Goal: Task Accomplishment & Management: Use online tool/utility

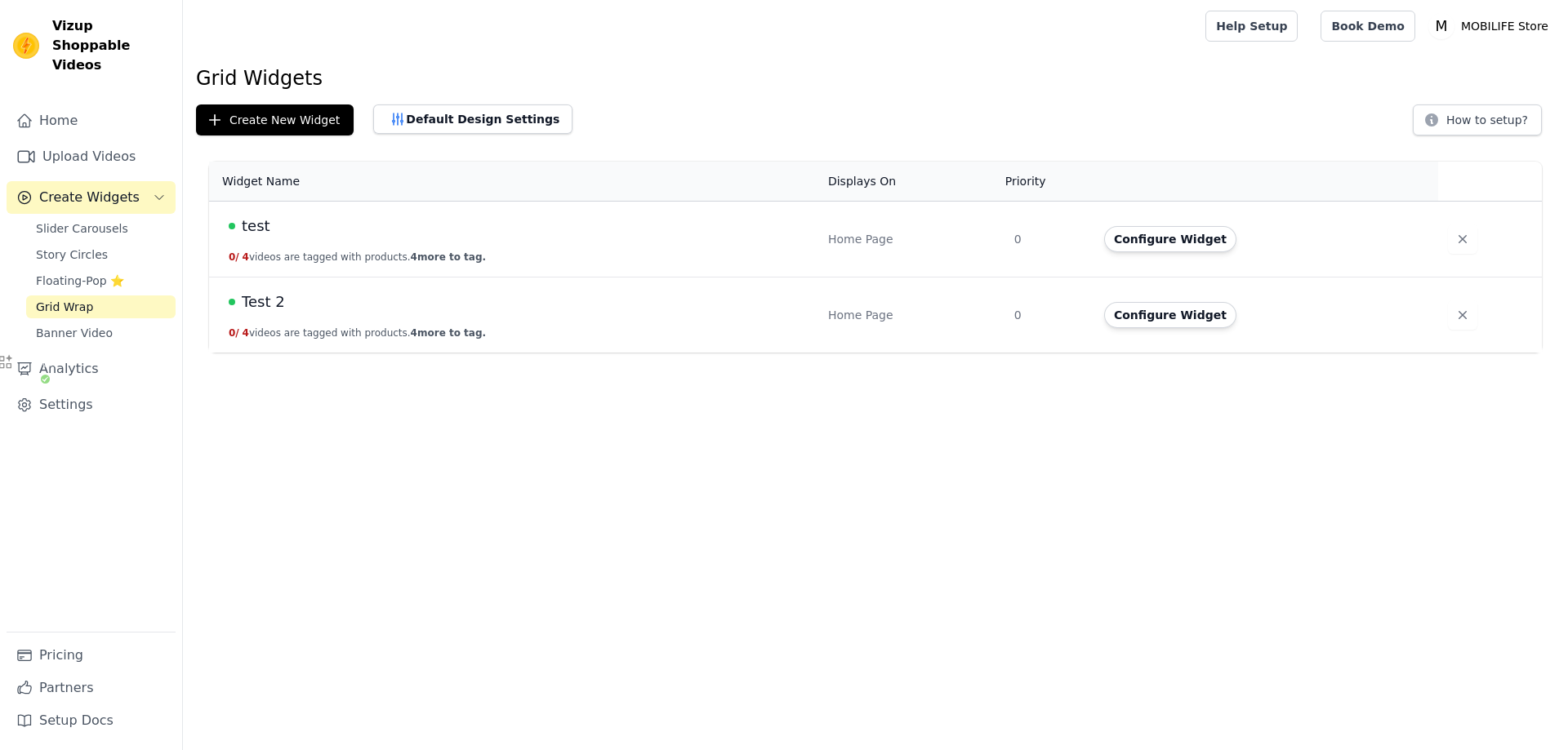
click at [662, 333] on td "Test 2 0 / 4 videos are tagged with products. 4 more to tag." at bounding box center [514, 315] width 610 height 76
click at [610, 328] on td "Test 2 0 / 4 videos are tagged with products. 4 more to tag." at bounding box center [514, 315] width 610 height 76
click at [610, 327] on td "Test 2 0 / 4 videos are tagged with products. 4 more to tag." at bounding box center [514, 315] width 610 height 76
click at [1171, 321] on button "Configure Widget" at bounding box center [1170, 315] width 132 height 26
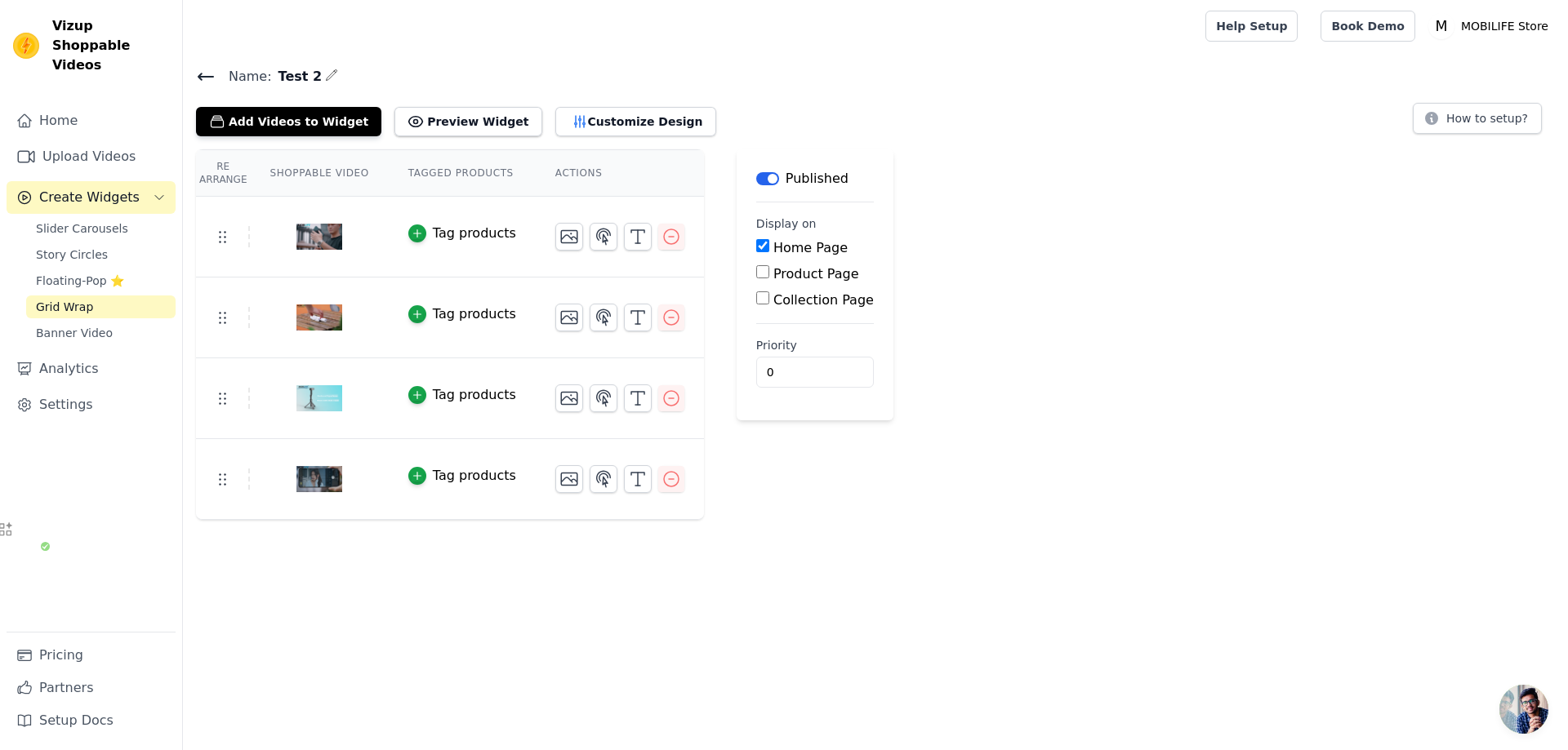
click at [825, 305] on label "Collection Page" at bounding box center [823, 300] width 101 height 16
click at [769, 305] on input "Collection Page" at bounding box center [763, 298] width 13 height 13
checkbox input "true"
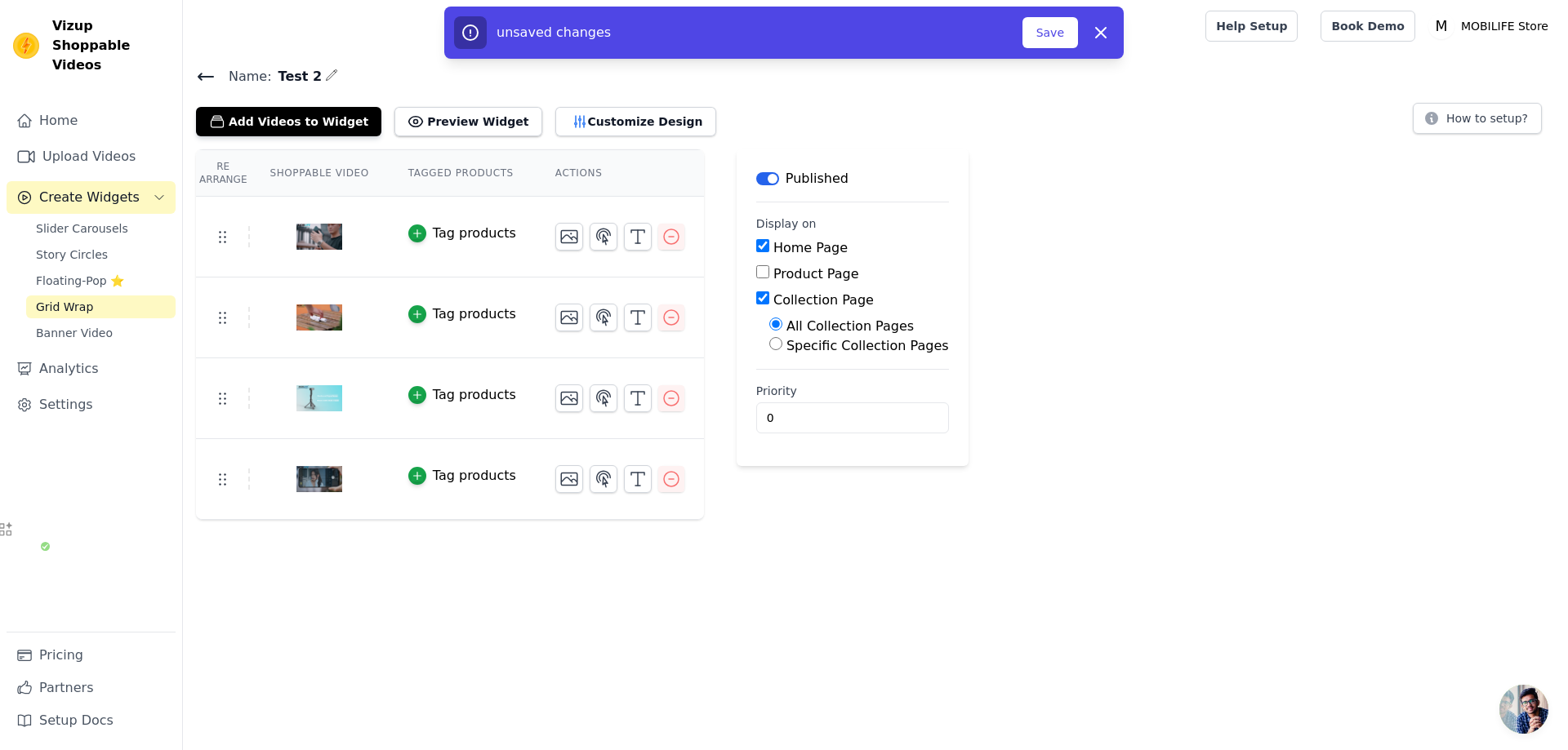
click at [850, 344] on label "Specific Collection Pages" at bounding box center [868, 346] width 162 height 16
click at [782, 344] on input "Specific Collection Pages" at bounding box center [776, 344] width 13 height 13
radio input "true"
click at [855, 374] on button "Select Collection Pages" at bounding box center [846, 383] width 154 height 28
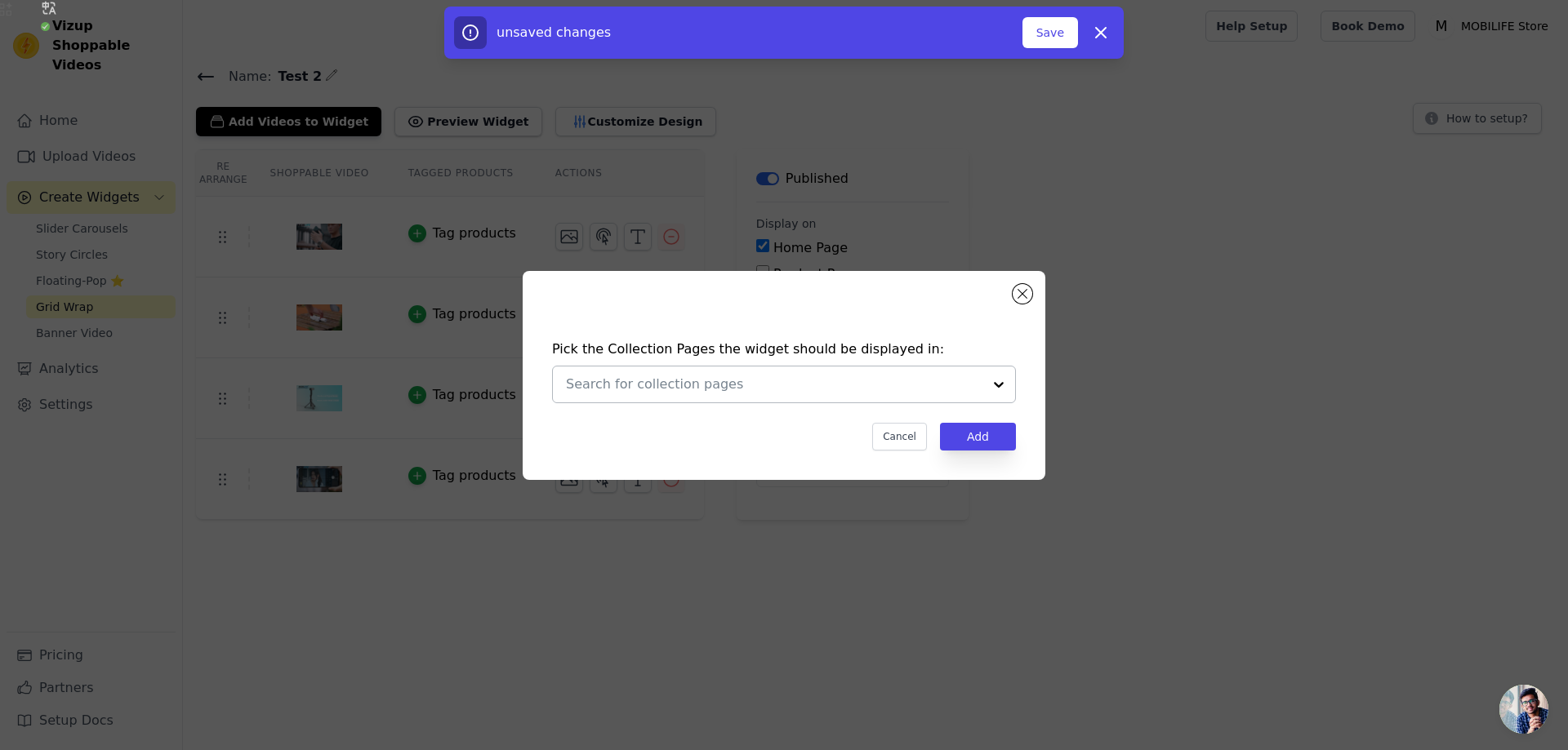
click at [999, 386] on div at bounding box center [999, 385] width 33 height 36
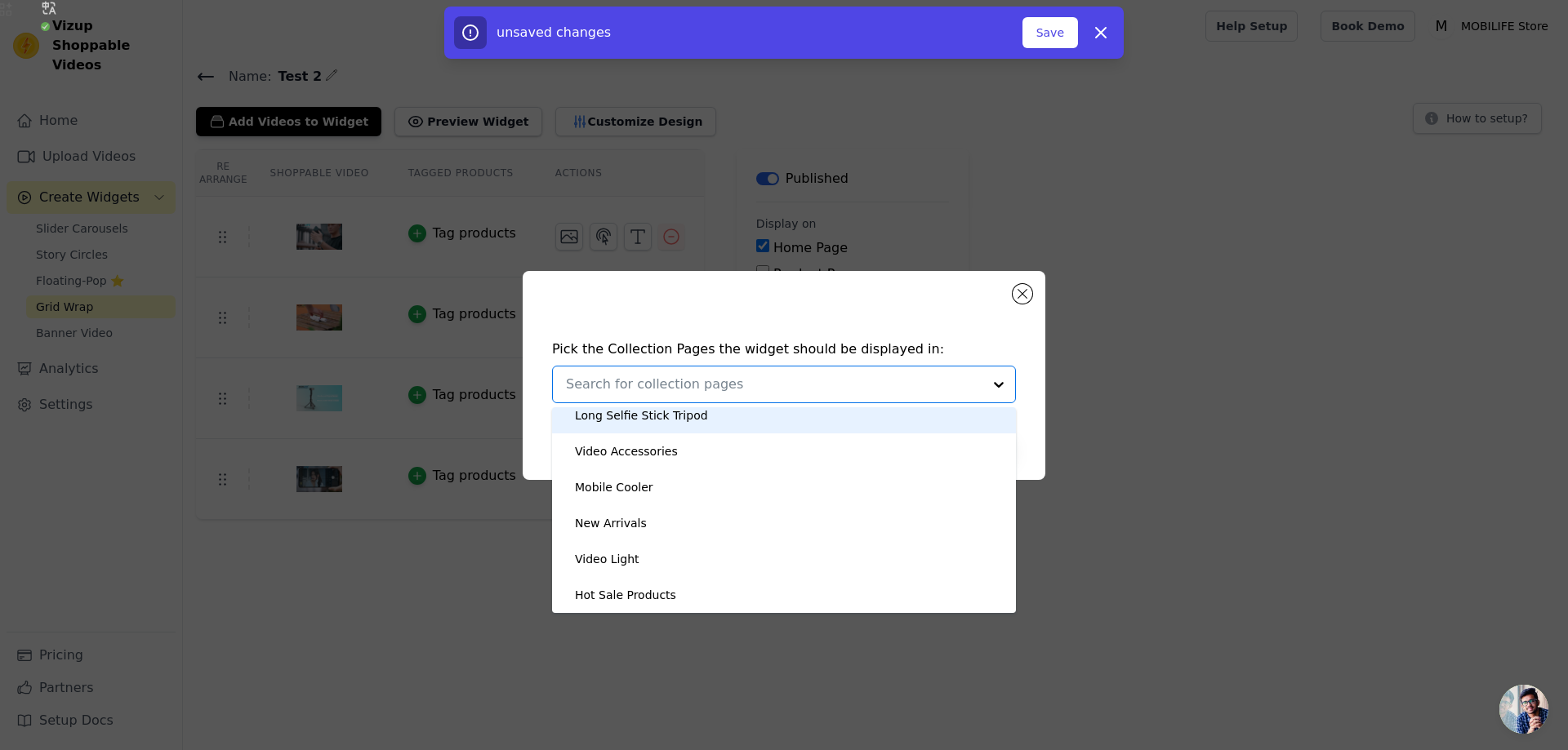
scroll to position [36, 0]
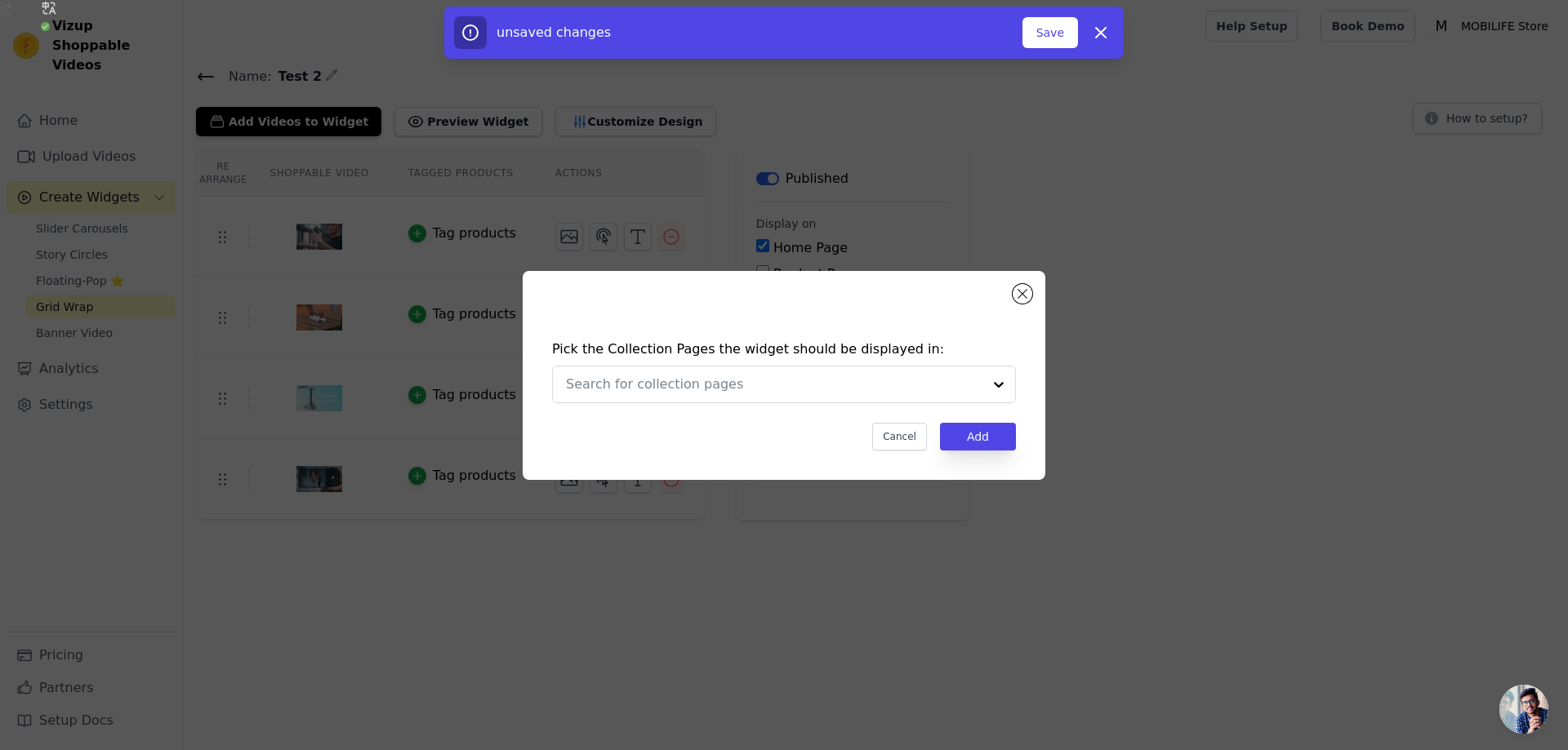
click at [995, 328] on div "Pick the Collection Pages the widget should be displayed in: Cancel Add" at bounding box center [784, 395] width 496 height 143
click at [1008, 305] on div "Pick the Collection Pages the widget should be displayed in: Cancel Add" at bounding box center [784, 375] width 523 height 209
click at [1023, 295] on button "Close modal" at bounding box center [1022, 294] width 20 height 20
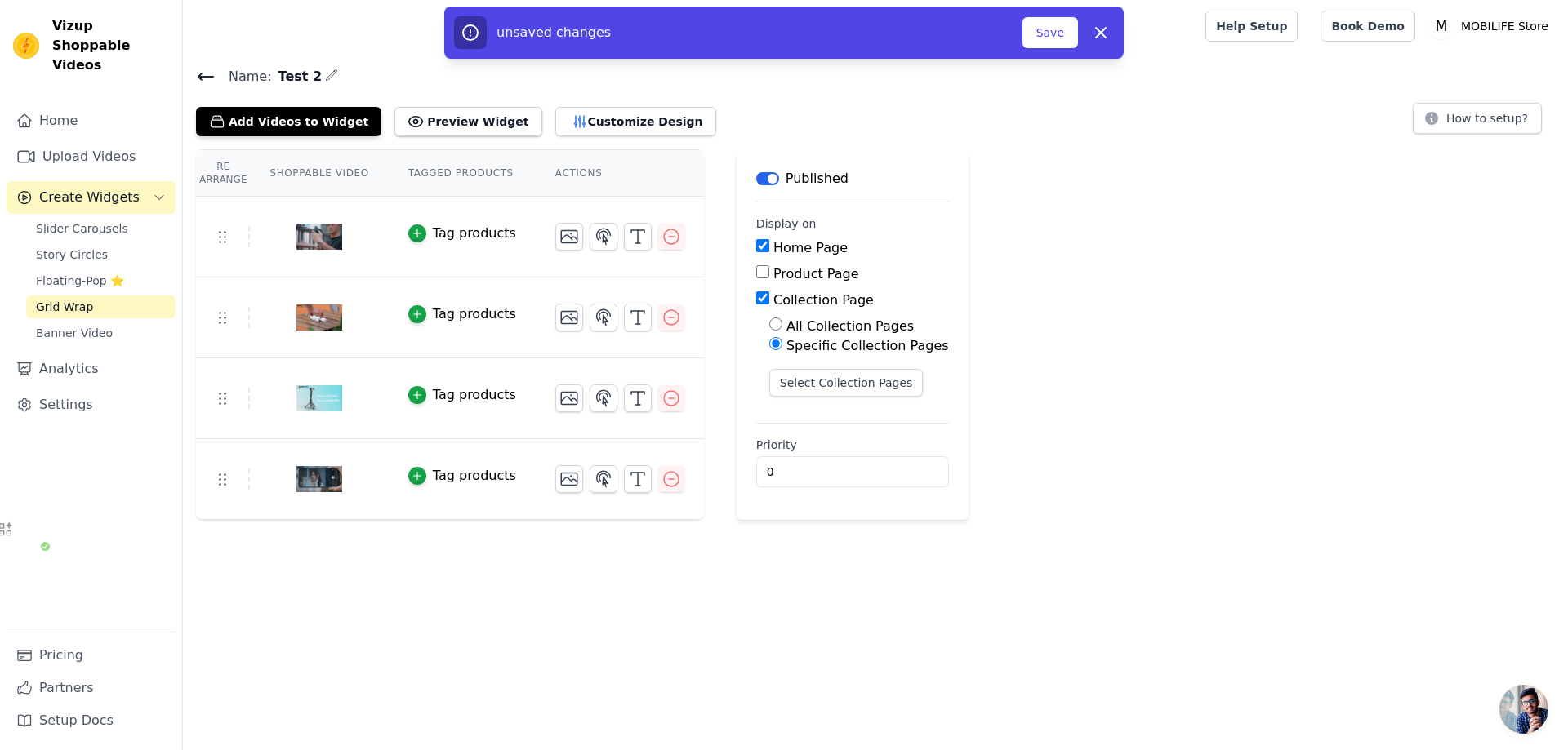
click at [756, 244] on input "Home Page" at bounding box center [763, 246] width 13 height 13
checkbox input "false"
click at [820, 386] on button "Select Collection Pages" at bounding box center [846, 383] width 154 height 28
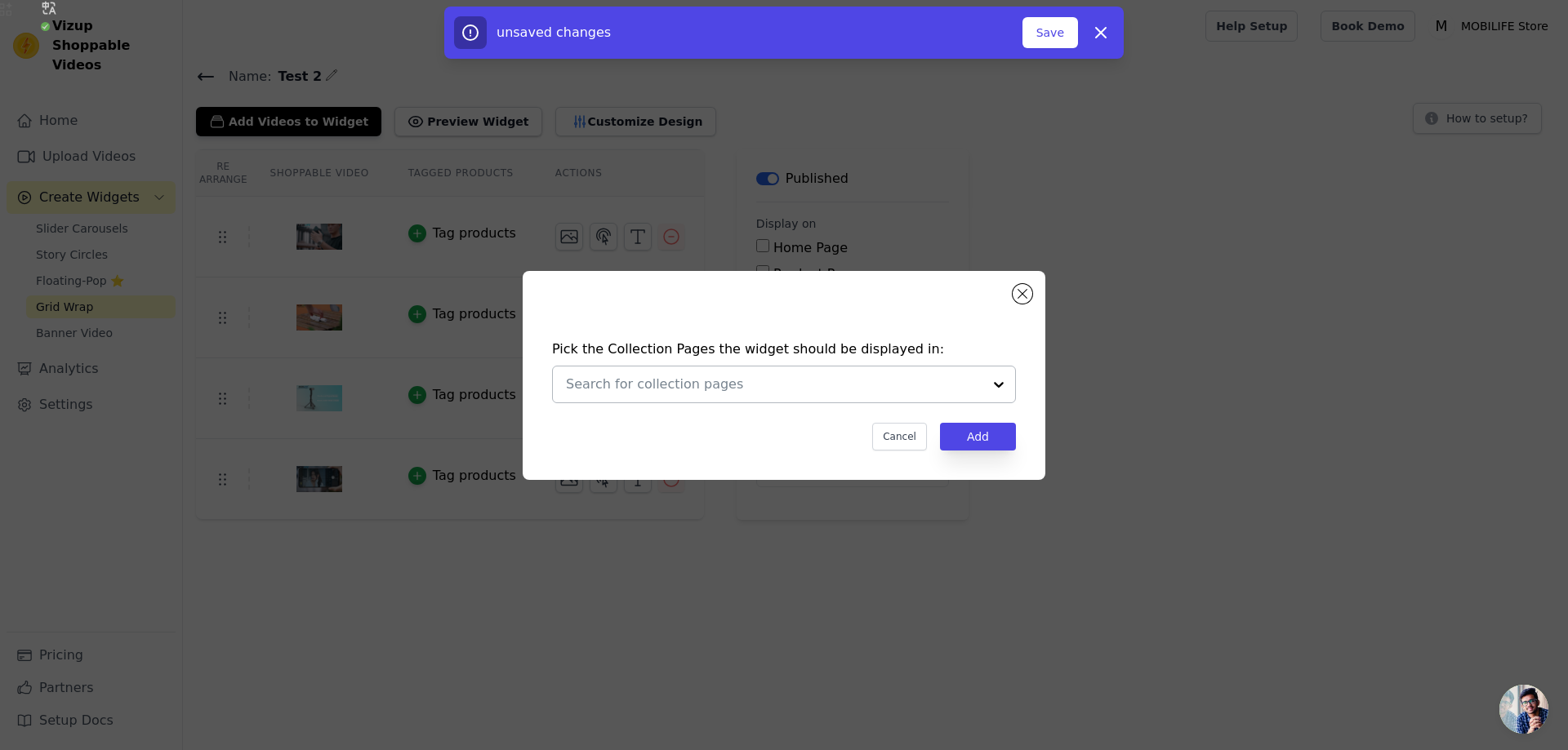
click at [823, 384] on input "text" at bounding box center [774, 385] width 416 height 20
drag, startPoint x: 936, startPoint y: 357, endPoint x: 555, endPoint y: 355, distance: 381.0
click at [555, 355] on h4 "Pick the Collection Pages the widget should be displayed in:" at bounding box center [784, 350] width 464 height 20
copy h4 "Pick the Collection Pages the widget should be displayed in:"
click at [1023, 296] on button "Close modal" at bounding box center [1022, 294] width 20 height 20
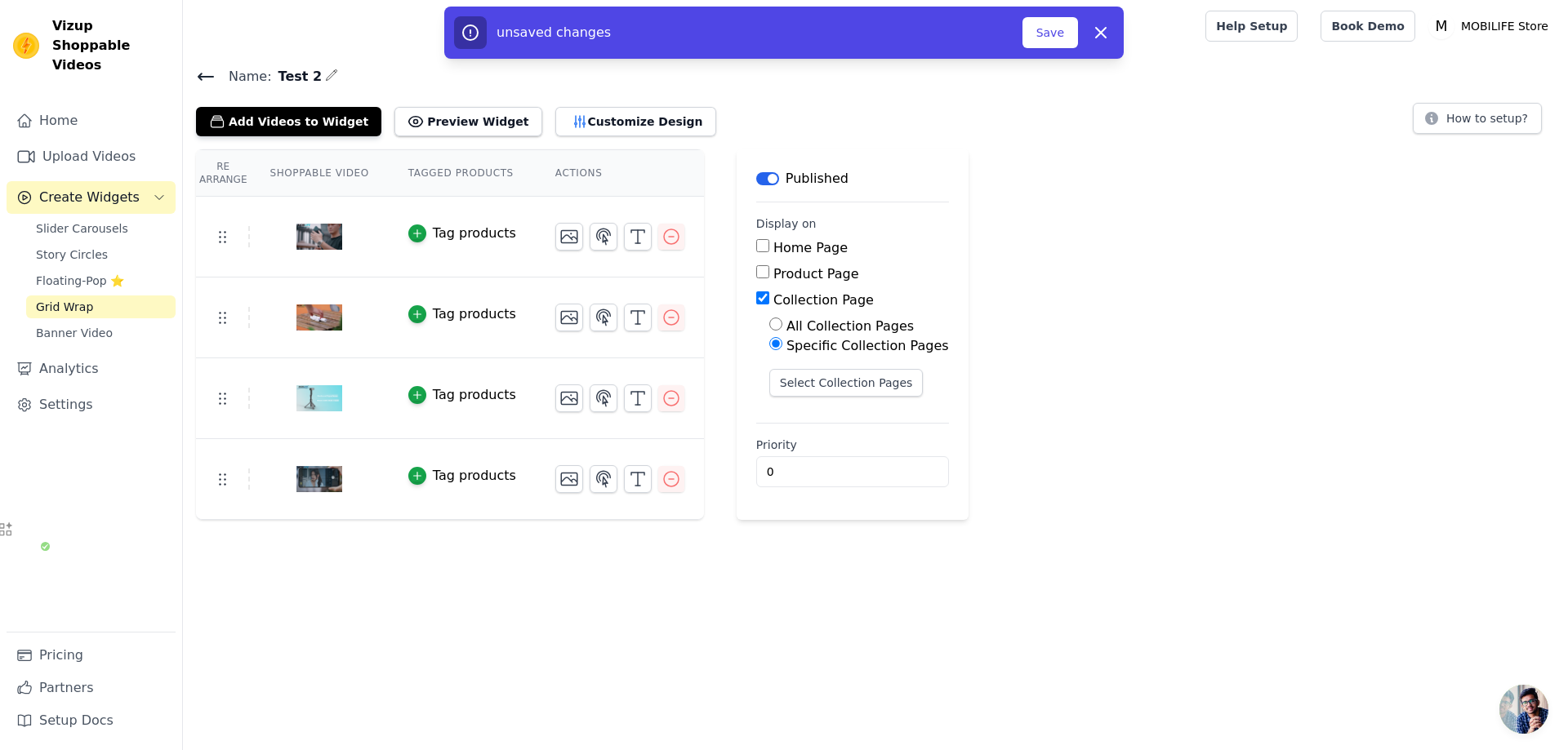
click at [818, 301] on label "Collection Page" at bounding box center [823, 300] width 101 height 16
click at [769, 301] on input "Collection Page" at bounding box center [763, 298] width 13 height 13
click at [818, 301] on label "Collection Page" at bounding box center [823, 300] width 101 height 16
click at [769, 301] on input "Collection Page" at bounding box center [763, 298] width 13 height 13
checkbox input "true"
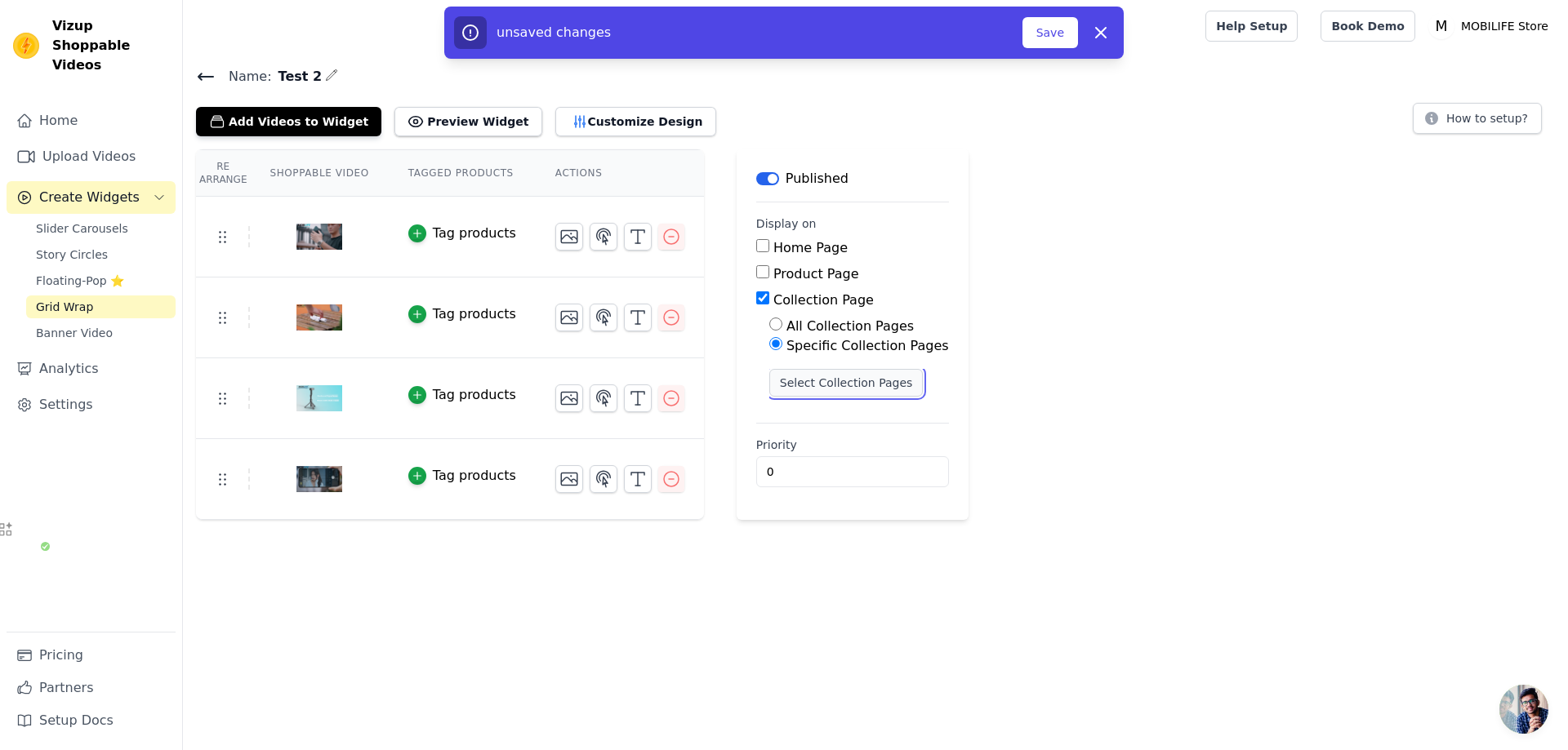
click at [861, 376] on button "Select Collection Pages" at bounding box center [846, 383] width 154 height 28
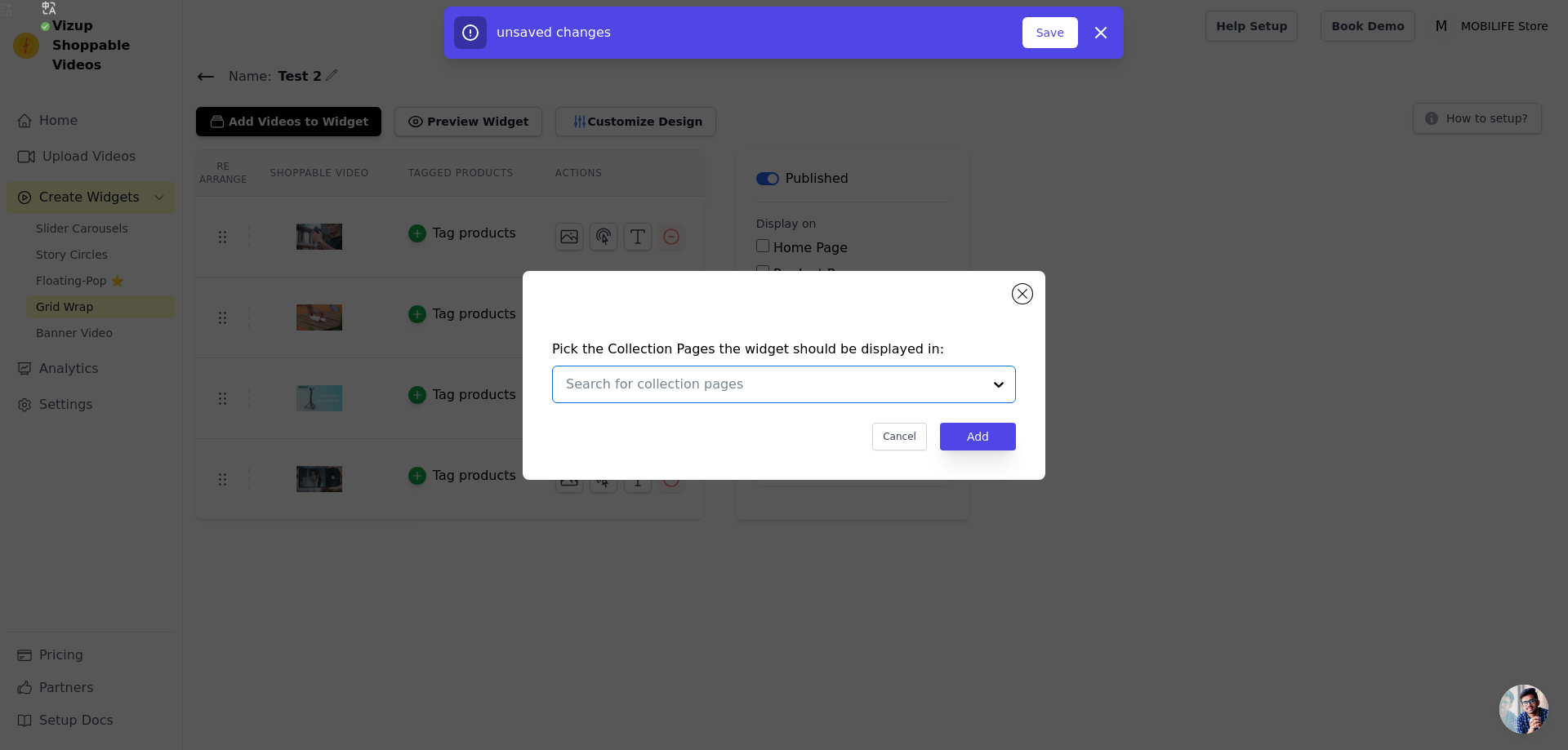
click at [910, 384] on input "text" at bounding box center [774, 385] width 416 height 20
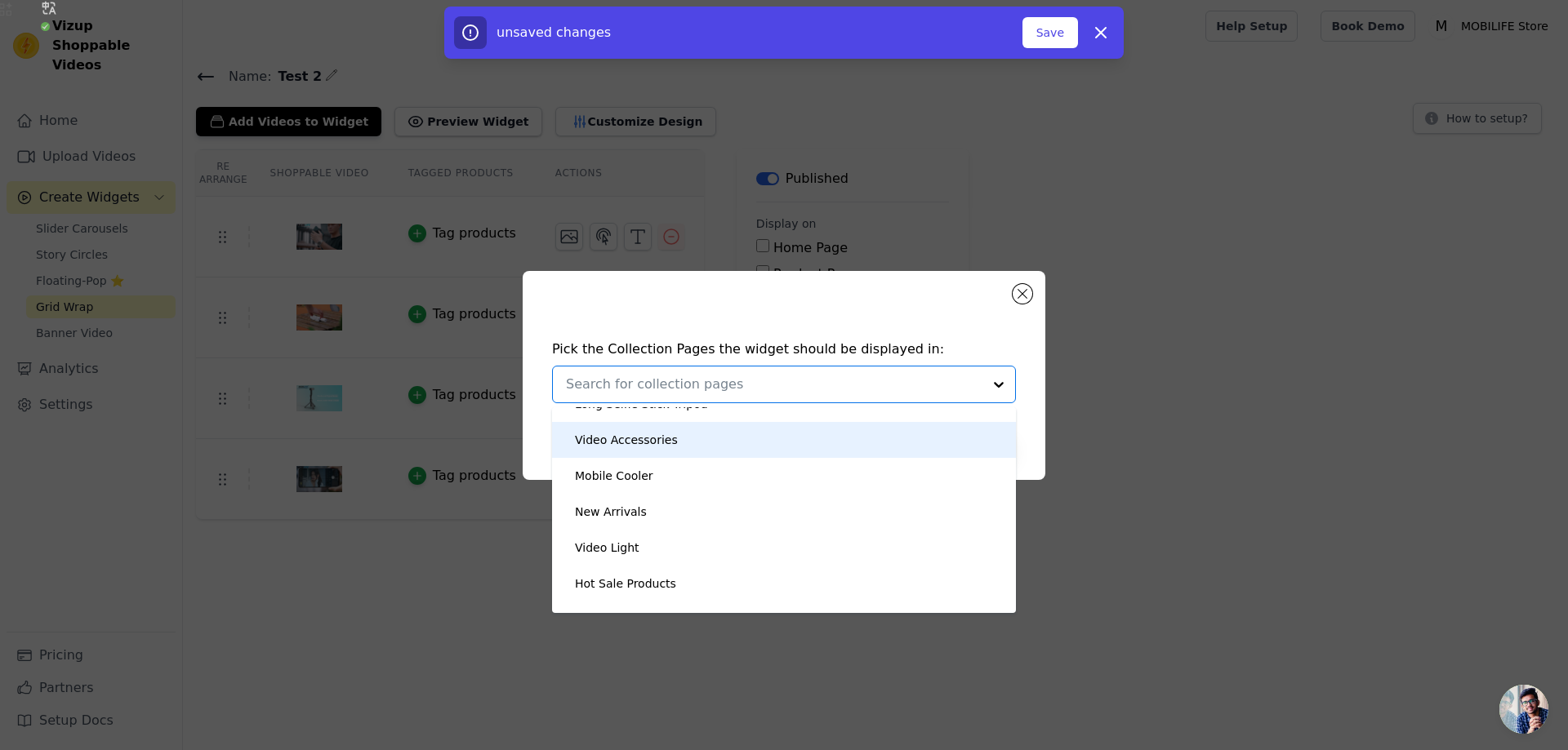
scroll to position [82, 0]
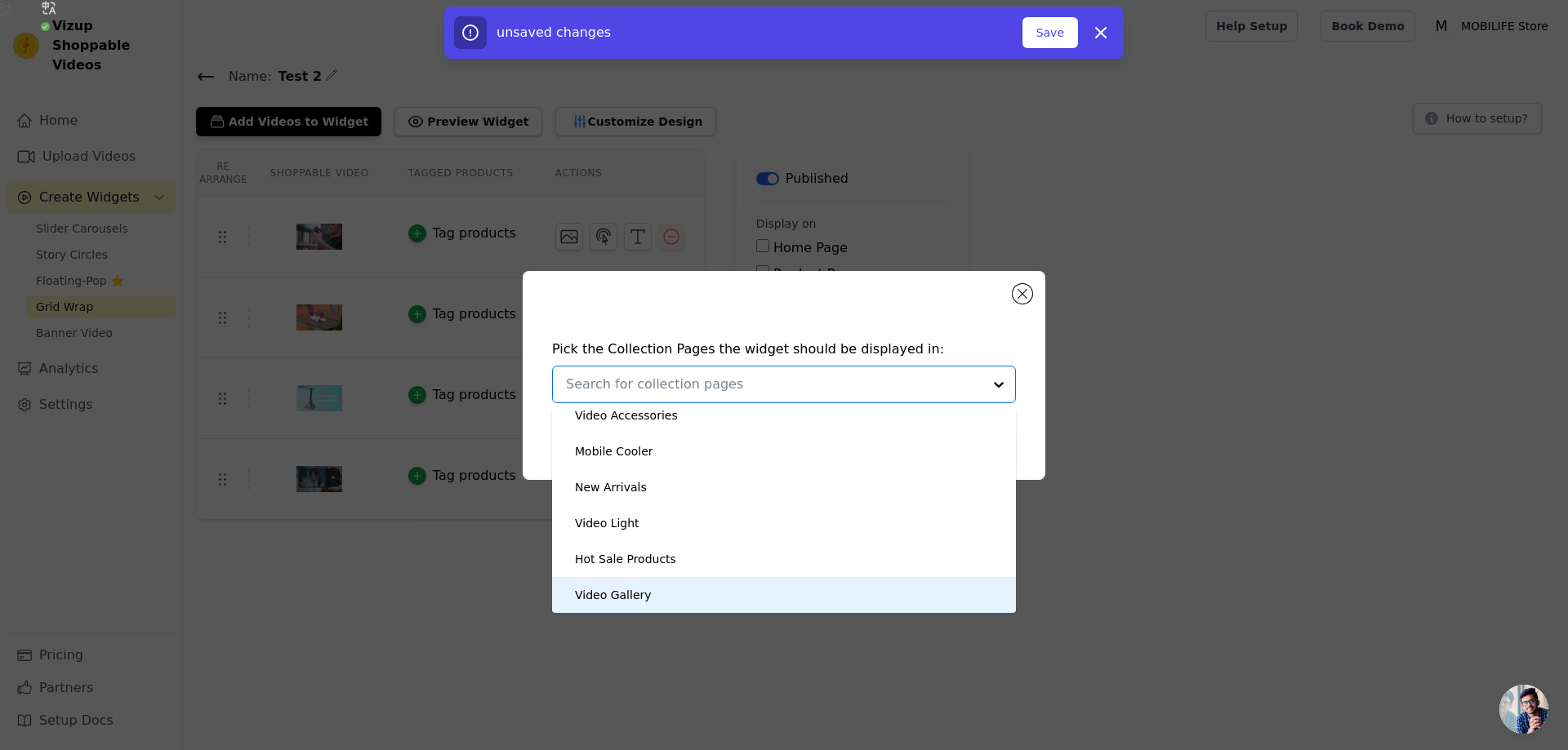
click at [678, 594] on div "Video Gallery" at bounding box center [784, 595] width 431 height 36
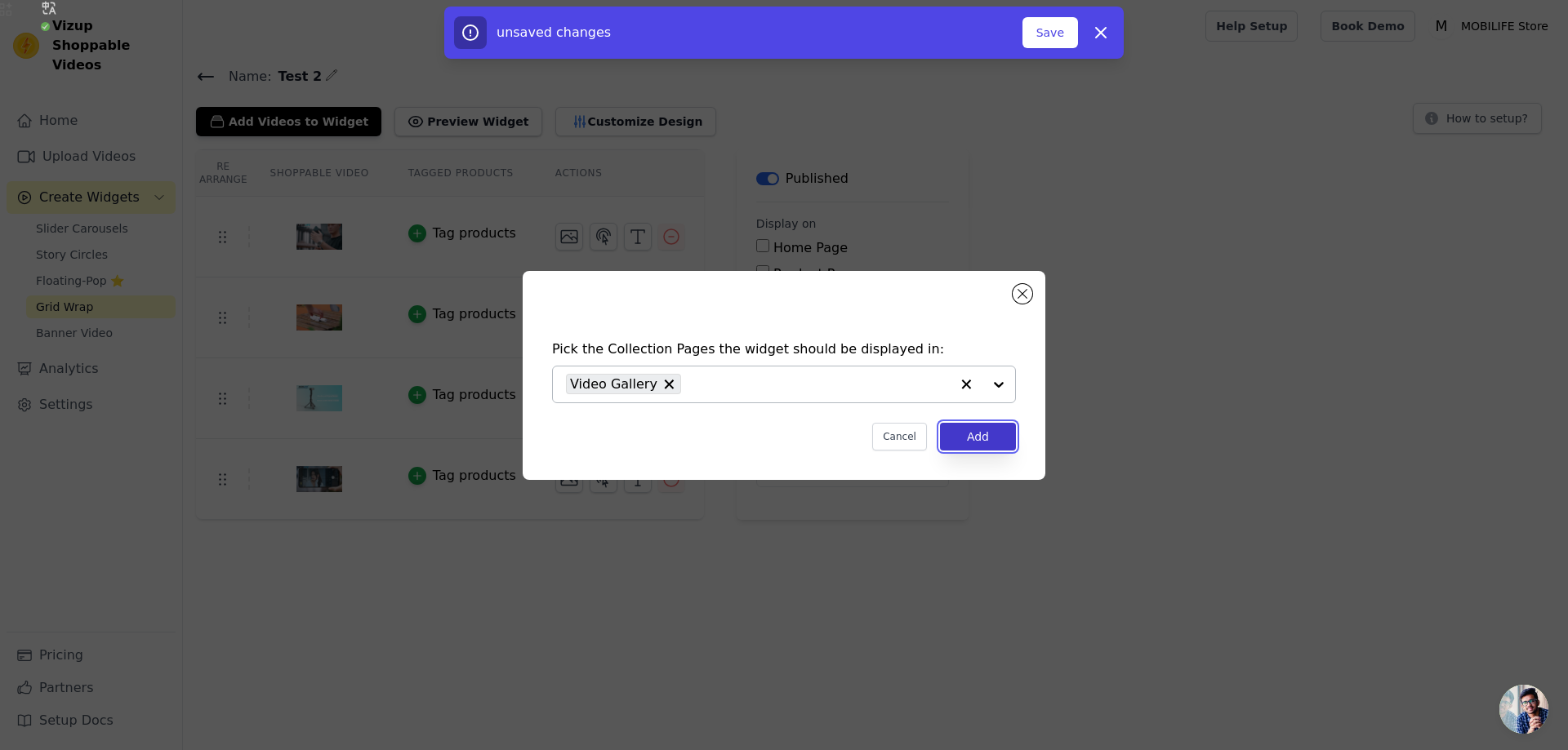
click at [995, 441] on button "Add" at bounding box center [977, 436] width 76 height 28
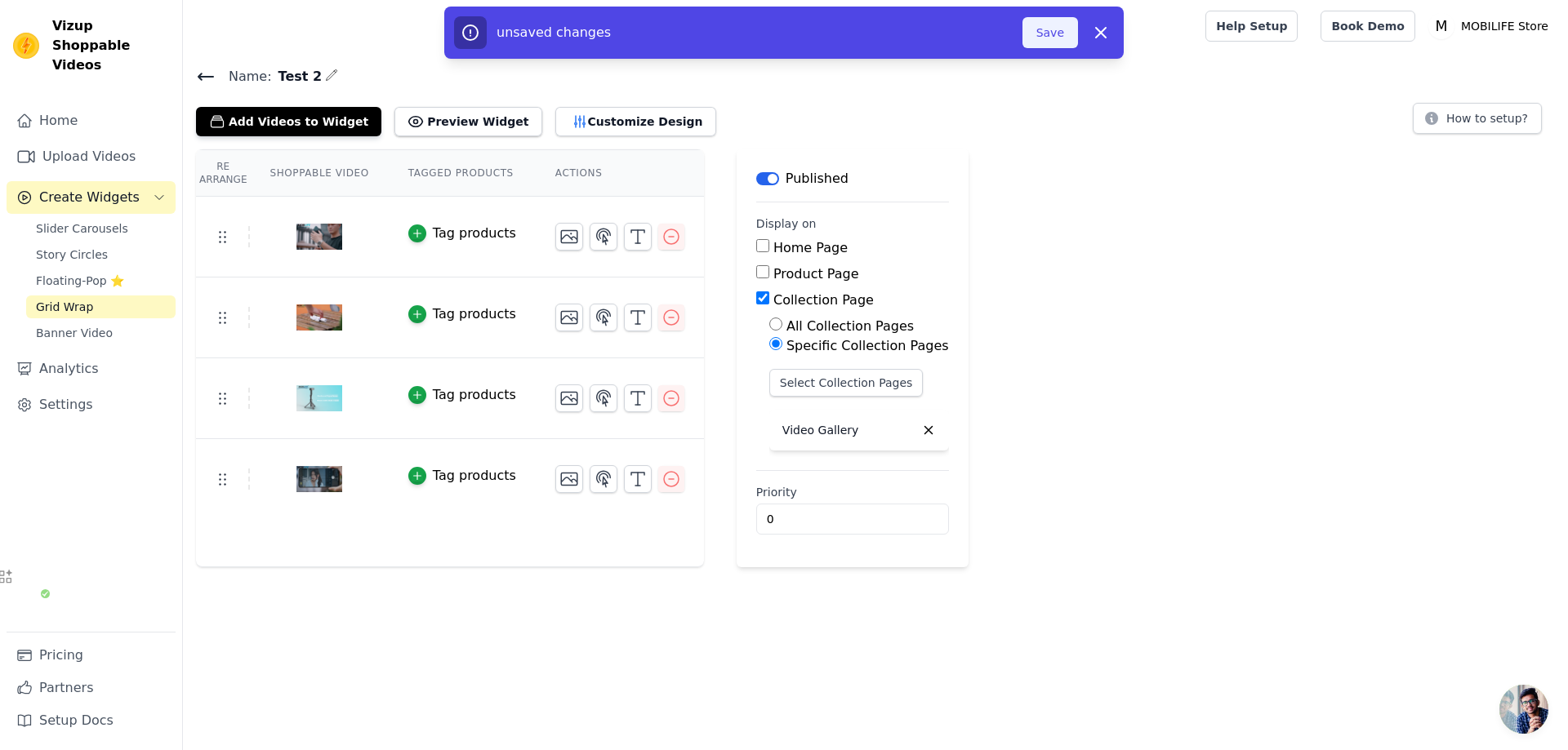
click at [1043, 20] on button "Save" at bounding box center [1050, 33] width 56 height 31
click at [1043, 29] on button "Save" at bounding box center [1050, 33] width 56 height 31
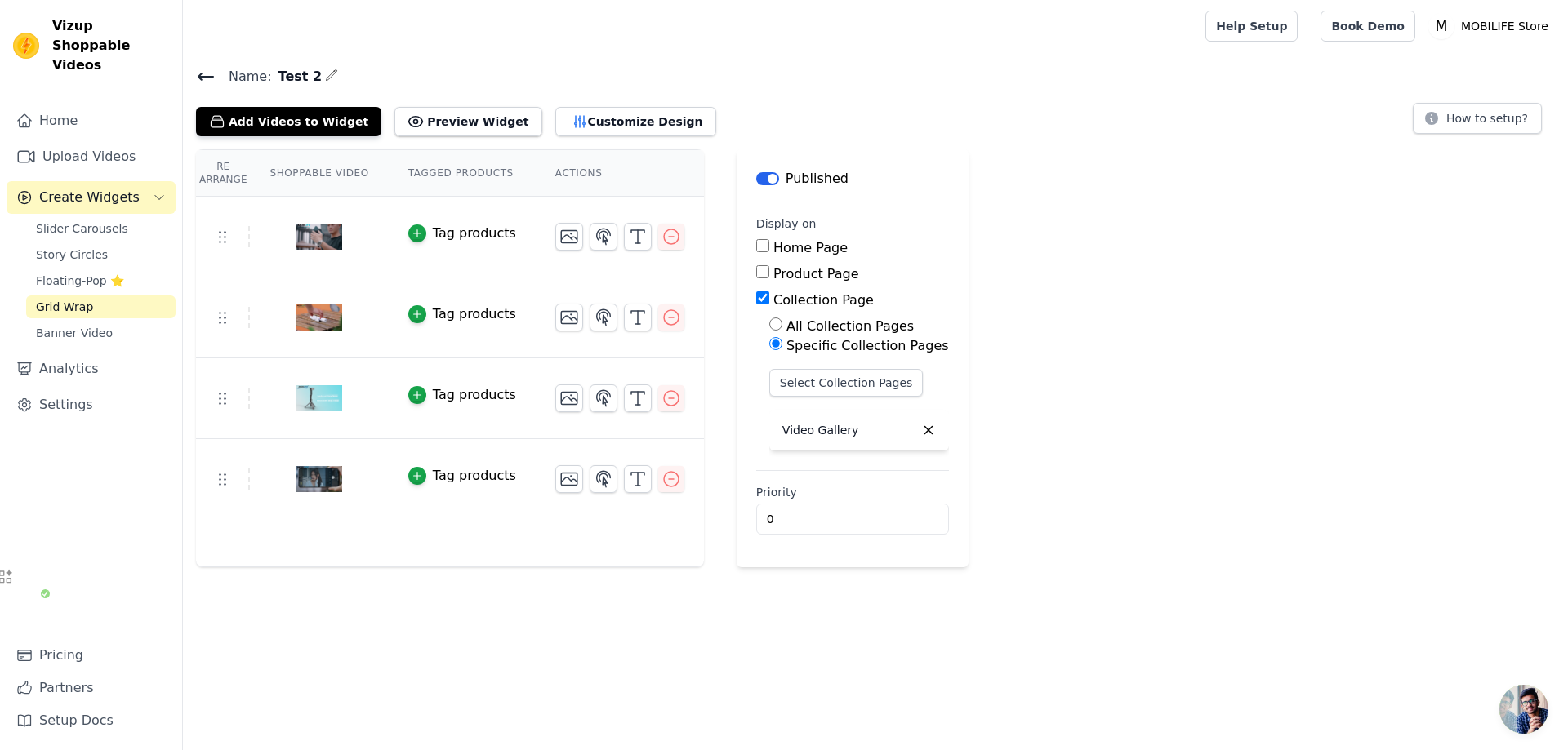
click at [203, 75] on icon at bounding box center [206, 77] width 20 height 20
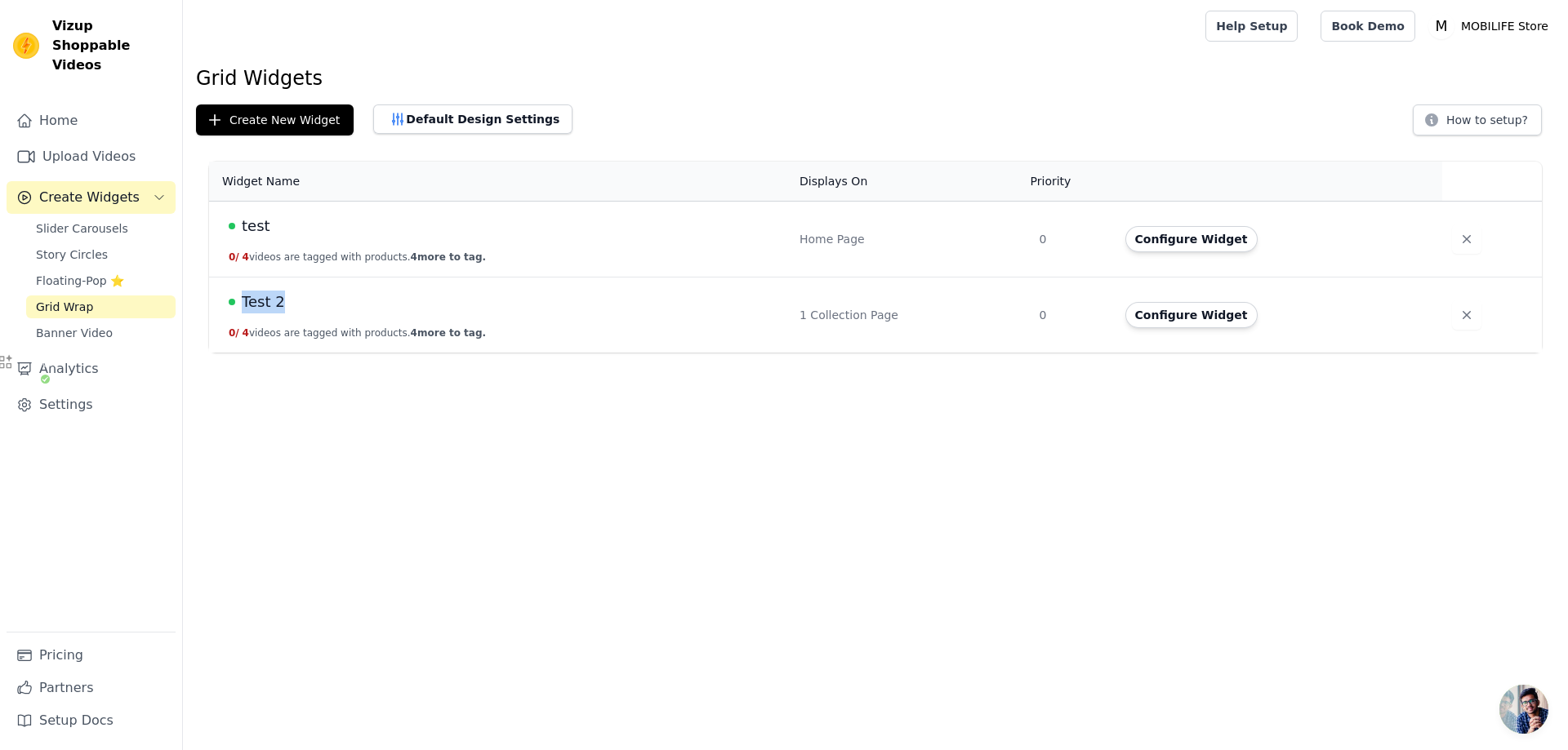
drag, startPoint x: 290, startPoint y: 307, endPoint x: 242, endPoint y: 301, distance: 48.4
click at [242, 301] on div "Test 2" at bounding box center [504, 302] width 551 height 23
copy span "Test 2"
